Goal: Information Seeking & Learning: Learn about a topic

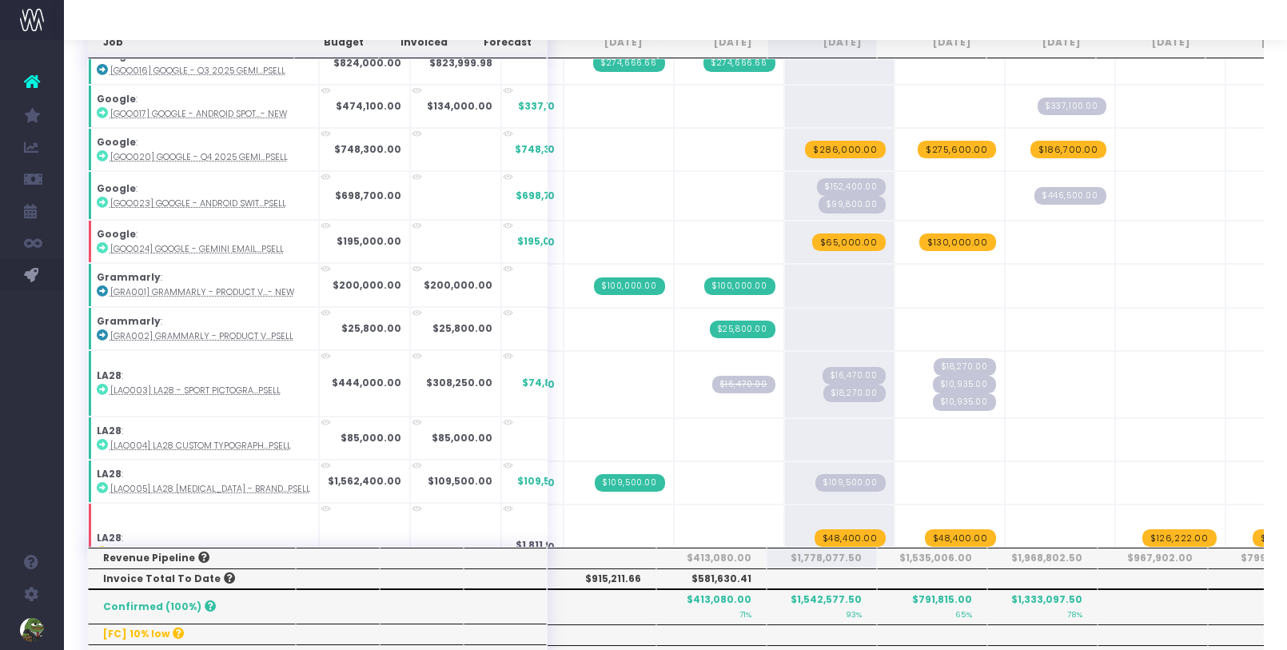
scroll to position [0, 27]
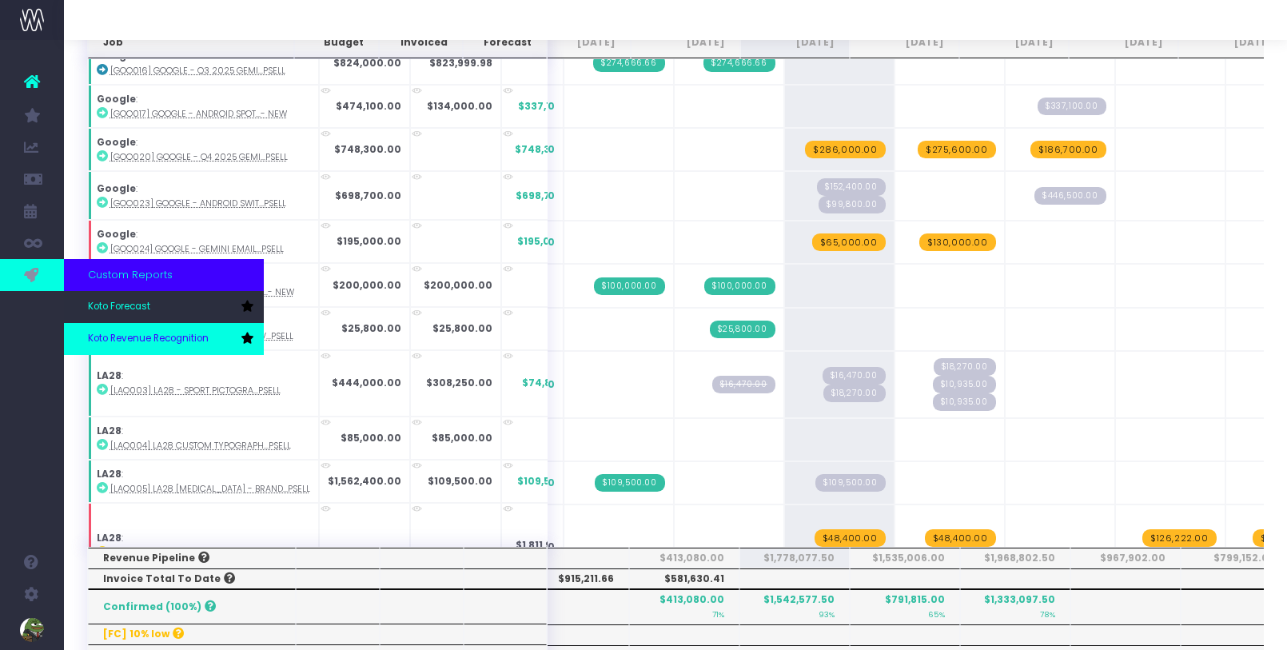
click at [105, 338] on span "Koto Revenue Recognition" at bounding box center [148, 339] width 121 height 14
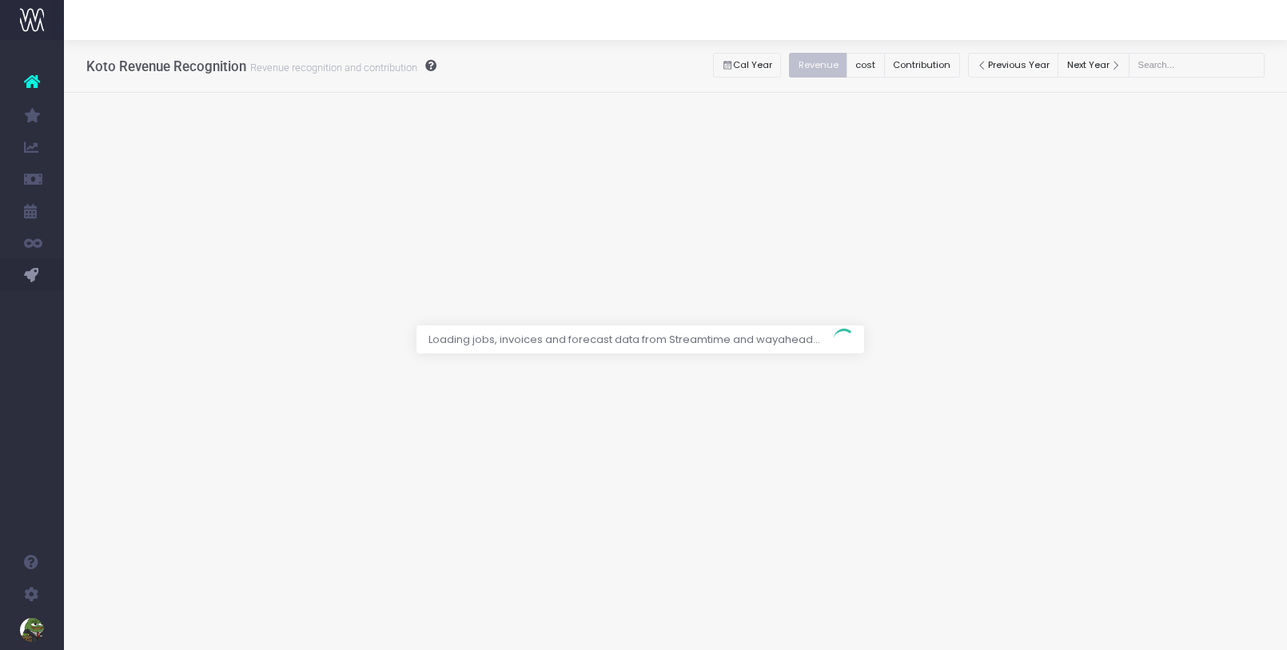
click at [966, 67] on div at bounding box center [643, 325] width 1287 height 650
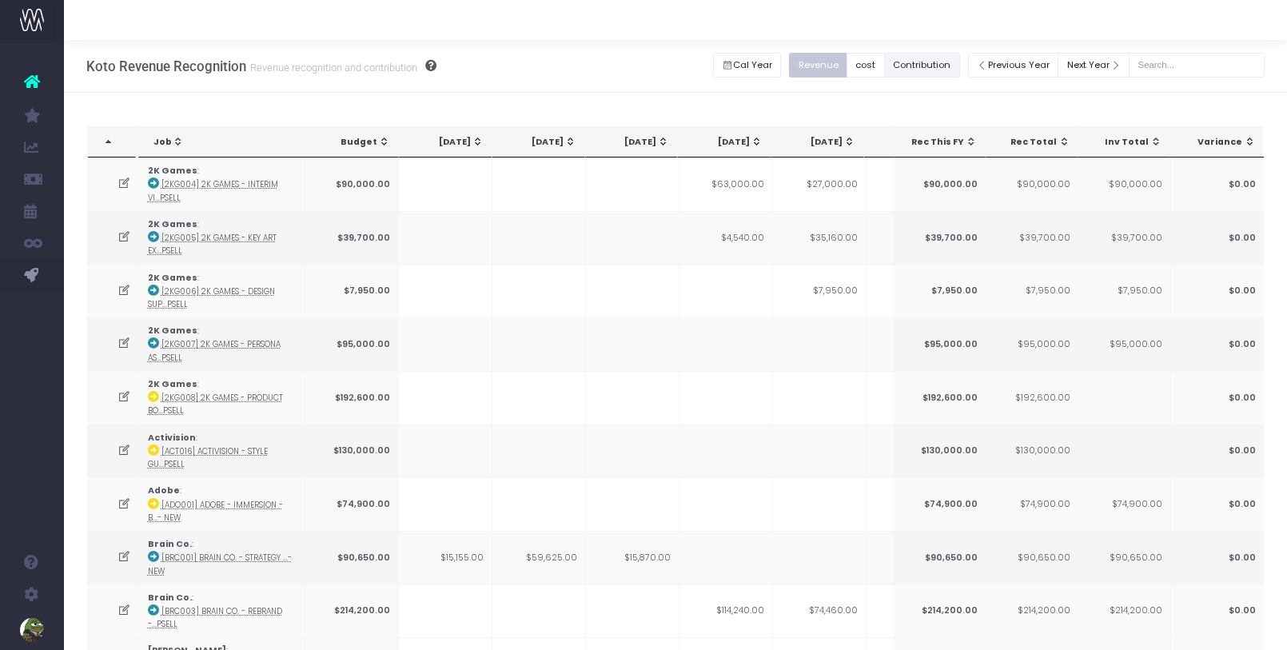
click at [960, 69] on button "Contribution" at bounding box center [922, 65] width 76 height 25
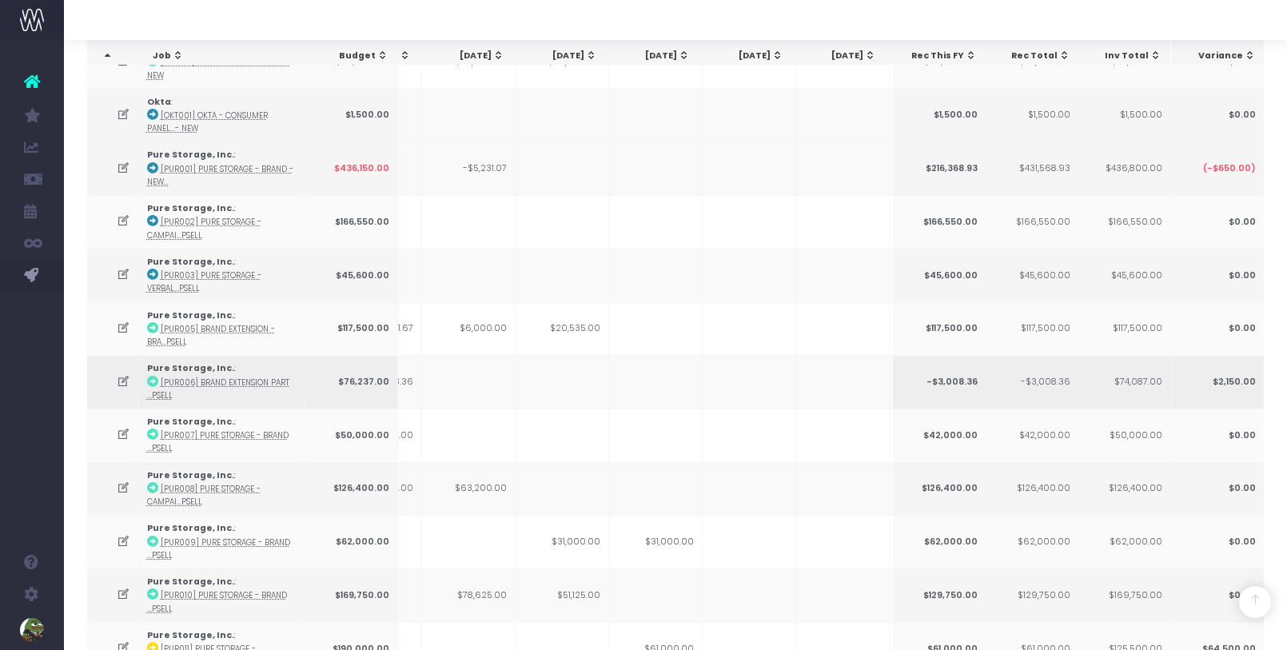
scroll to position [1630, 0]
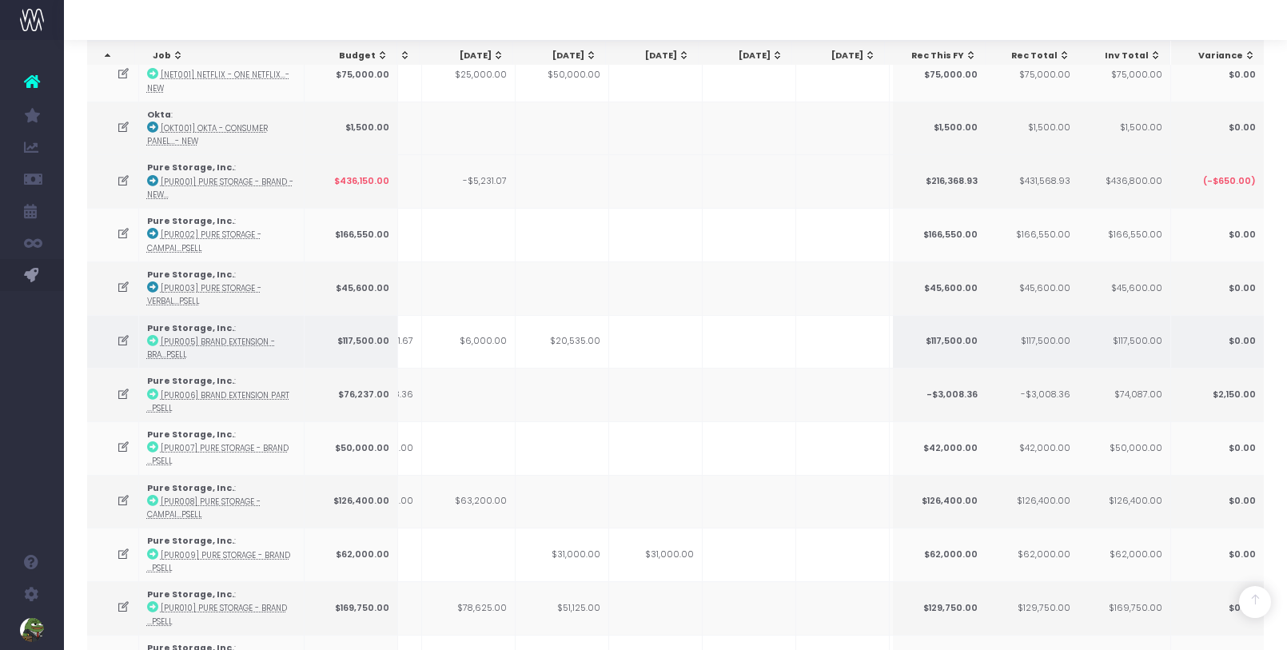
click at [588, 315] on td "$20,535.00" at bounding box center [563, 342] width 94 height 54
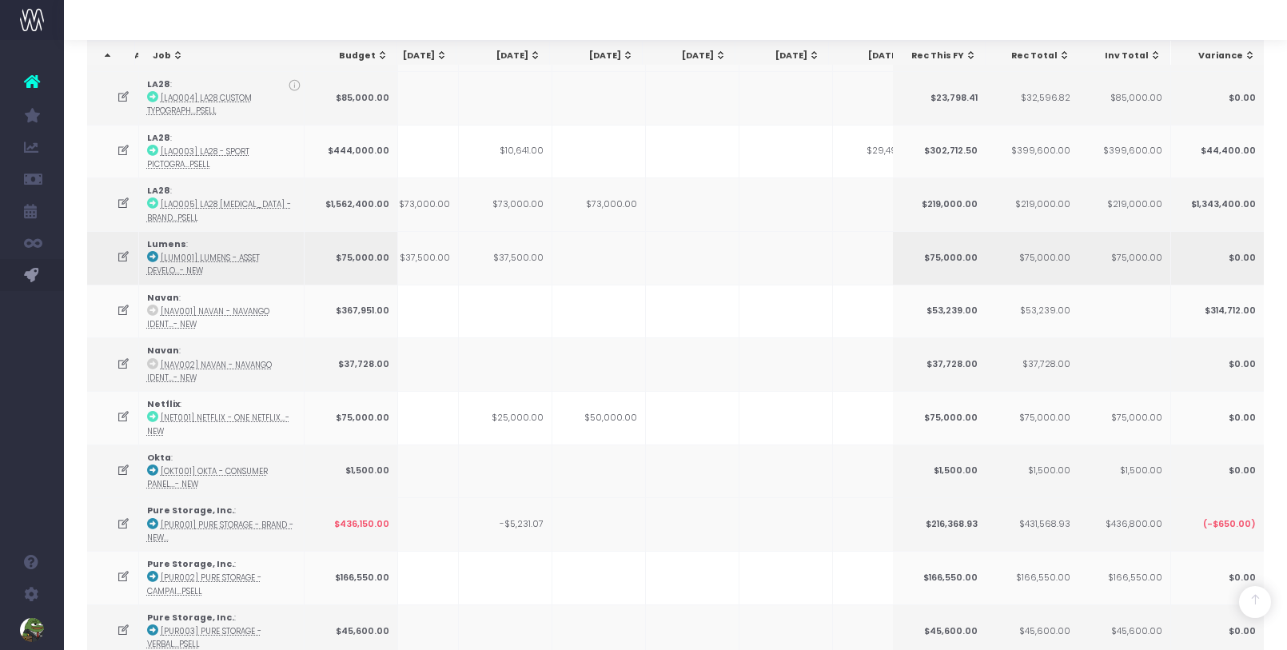
scroll to position [0, 381]
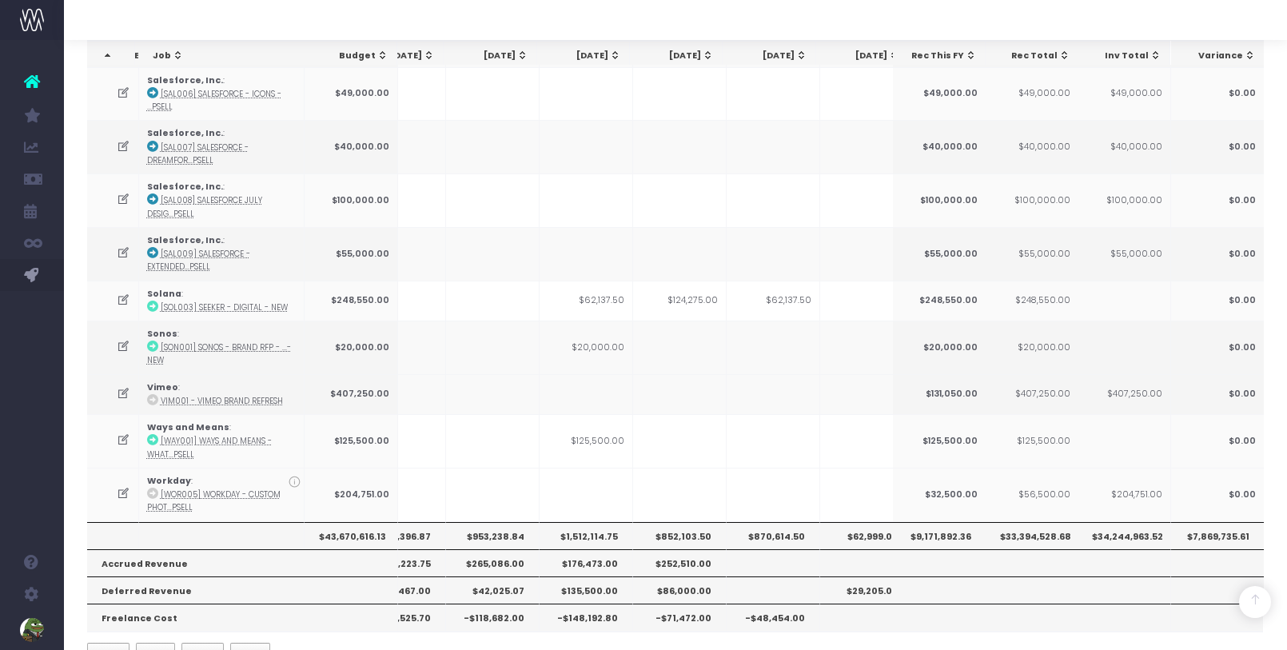
click at [512, 522] on th "$953,238.84" at bounding box center [493, 535] width 94 height 27
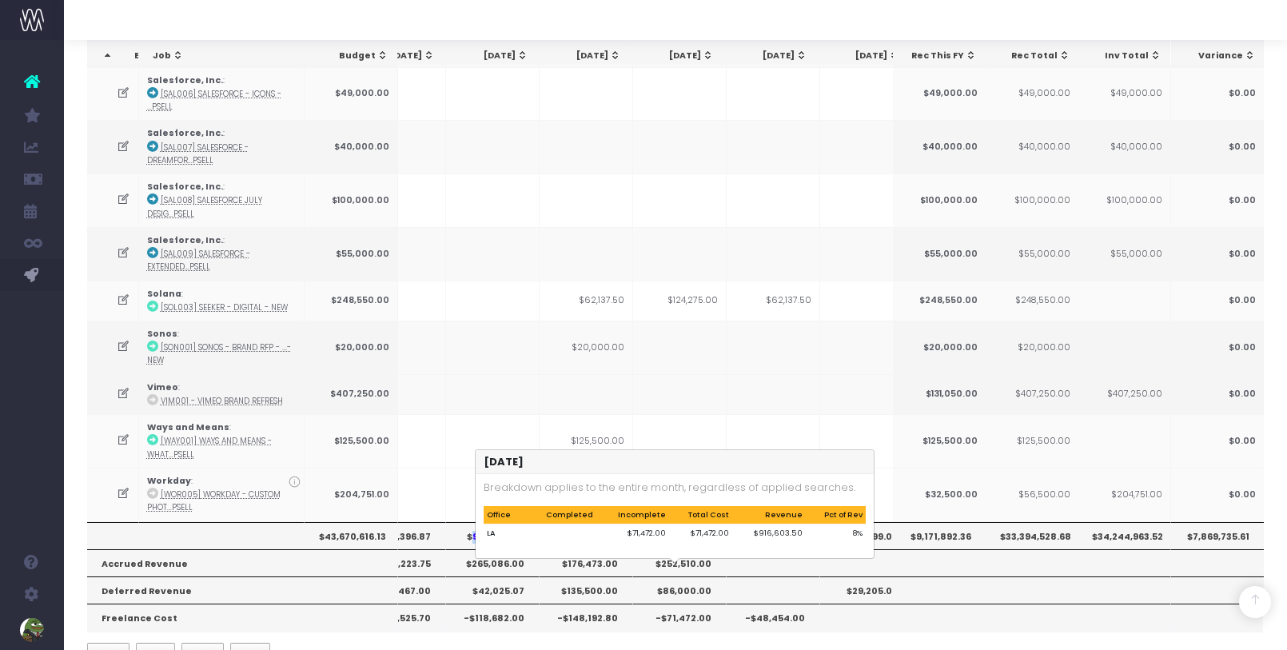
scroll to position [2522, 0]
